Goal: Find specific page/section: Find specific page/section

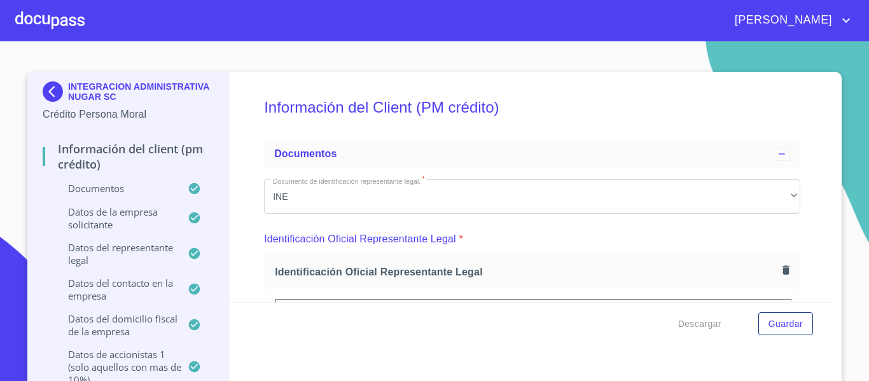
click at [50, 94] on img at bounding box center [55, 91] width 25 height 20
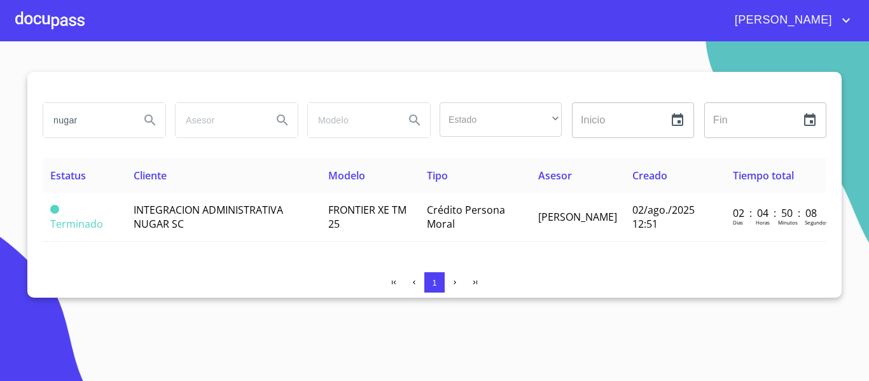
click at [99, 120] on input "nugar" at bounding box center [86, 120] width 86 height 34
type input "n"
type input "GAMA EXPERT"
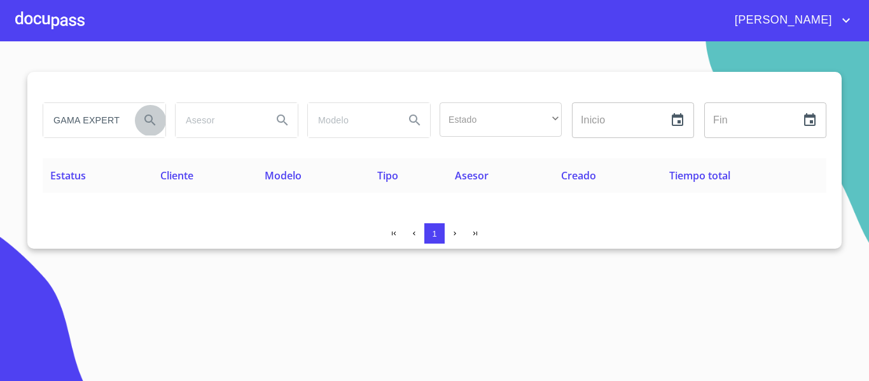
click at [148, 118] on icon "Search" at bounding box center [149, 120] width 15 height 15
click at [52, 31] on div at bounding box center [49, 20] width 69 height 41
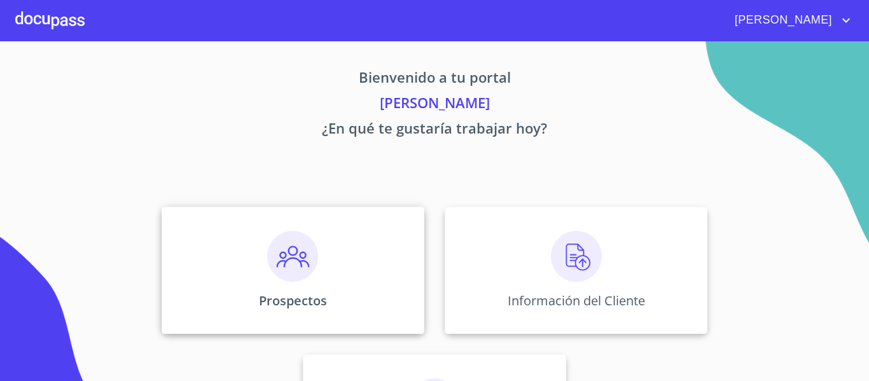
click at [359, 279] on div "Prospectos" at bounding box center [293, 270] width 263 height 127
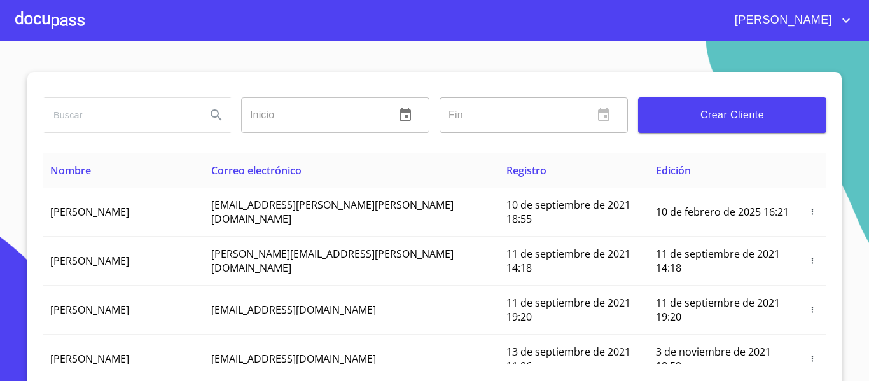
click at [102, 117] on input "search" at bounding box center [119, 115] width 153 height 34
click at [210, 113] on icon "Search" at bounding box center [215, 114] width 11 height 11
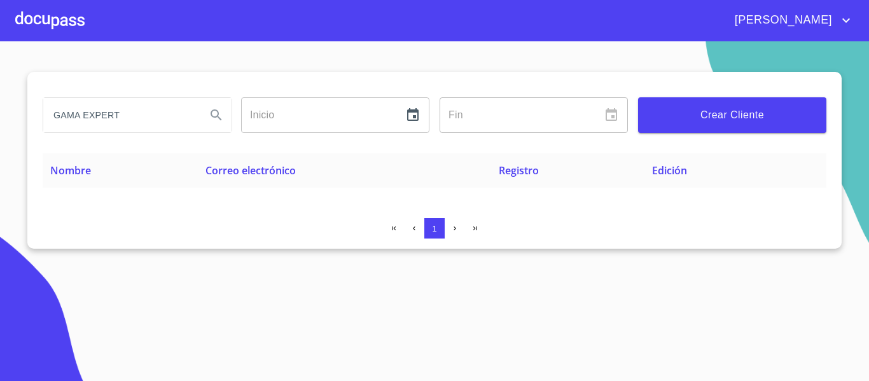
click at [141, 117] on input "GAMA EXPERT" at bounding box center [119, 115] width 153 height 34
type input "G"
click at [213, 116] on icon "Search" at bounding box center [216, 114] width 15 height 15
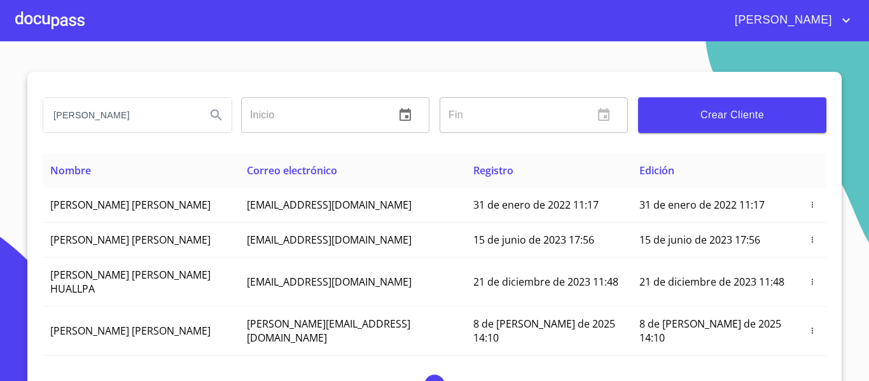
click at [153, 120] on input "[PERSON_NAME]" at bounding box center [119, 115] width 153 height 34
type input "j"
click at [31, 26] on div at bounding box center [49, 20] width 69 height 41
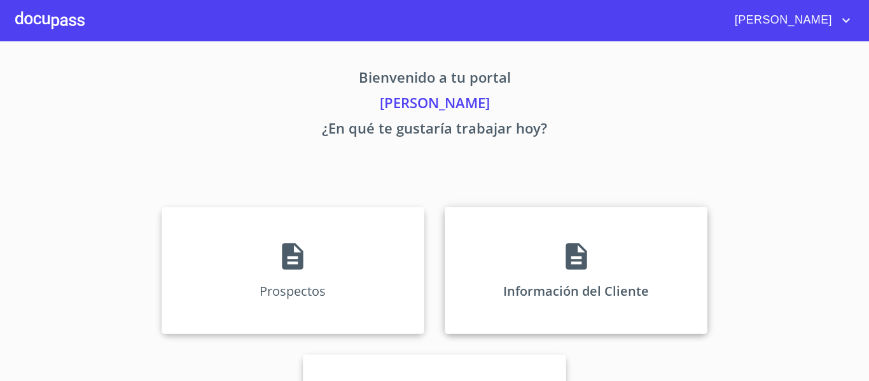
click at [506, 256] on div "Información del Cliente" at bounding box center [575, 270] width 263 height 127
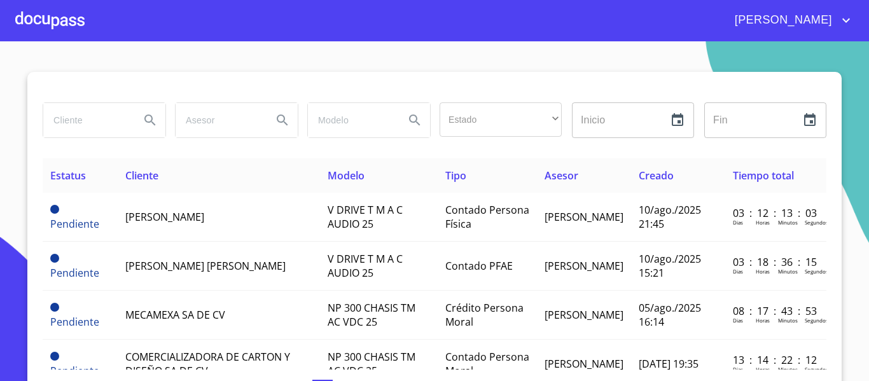
click at [79, 127] on input "search" at bounding box center [86, 120] width 86 height 34
type input "[PERSON_NAME]"
click at [142, 123] on icon "Search" at bounding box center [149, 120] width 15 height 15
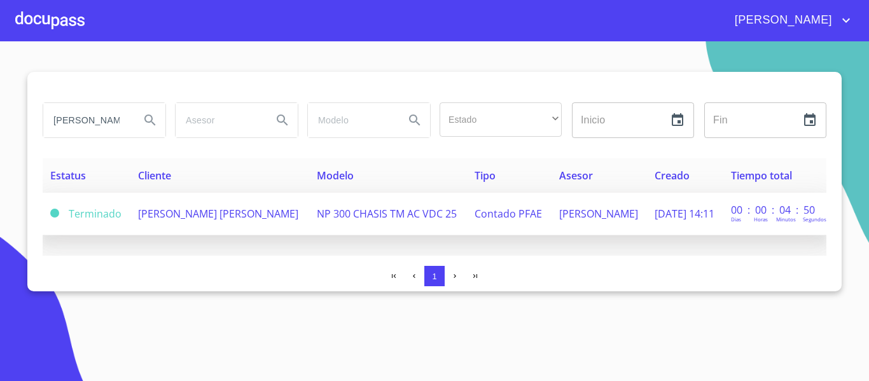
click at [180, 221] on span "[PERSON_NAME] [PERSON_NAME]" at bounding box center [218, 214] width 160 height 14
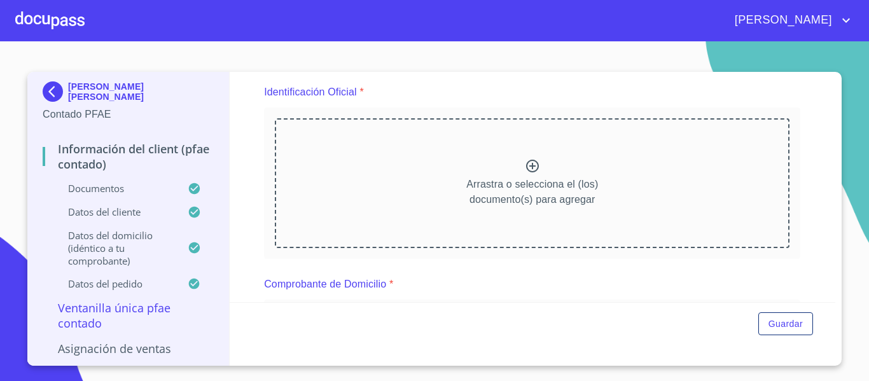
scroll to position [153, 0]
